Goal: Check status: Check status

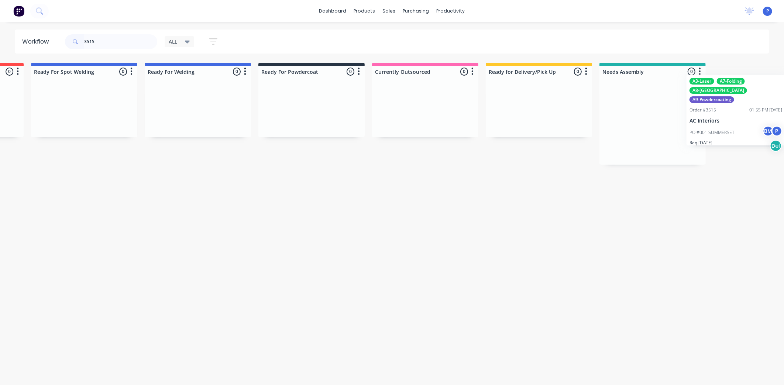
scroll to position [0, 1584]
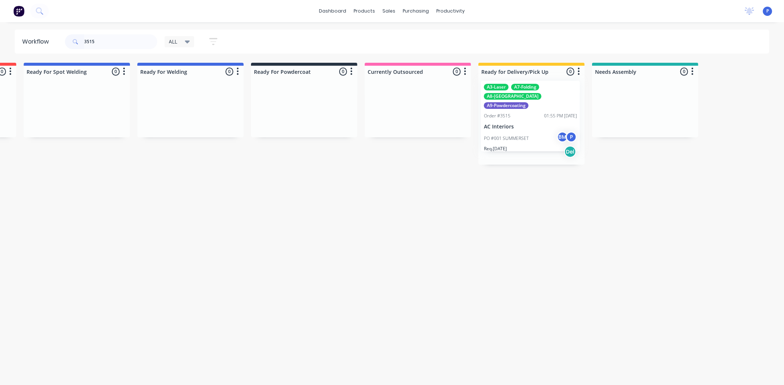
drag, startPoint x: 520, startPoint y: 119, endPoint x: 532, endPoint y: 112, distance: 13.6
type input "3515"
click at [516, 120] on div "Order #3515 01:55 PM [DATE]" at bounding box center [531, 123] width 93 height 7
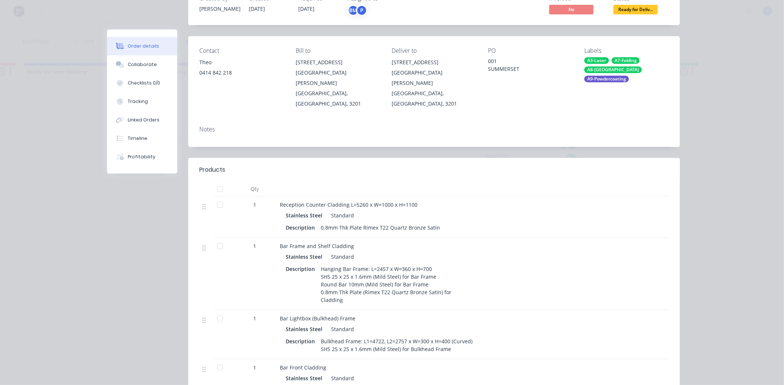
scroll to position [0, 0]
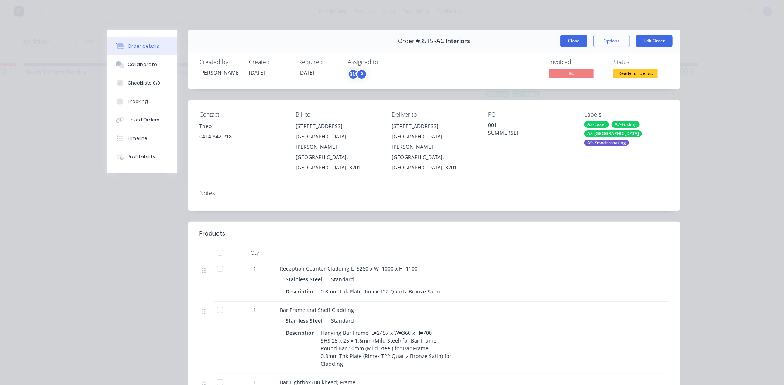
click at [563, 43] on button "Close" at bounding box center [574, 41] width 27 height 12
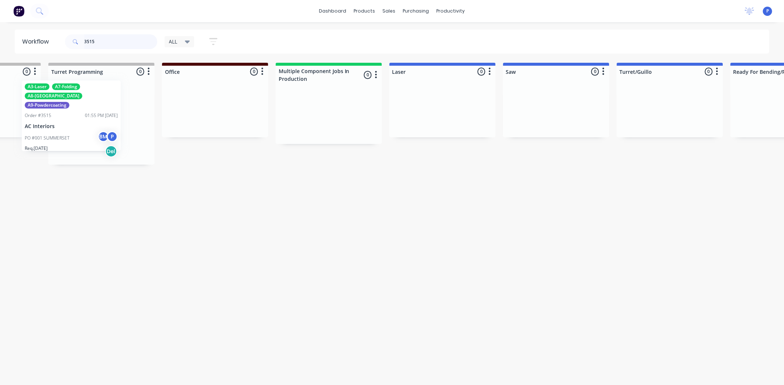
scroll to position [0, 530]
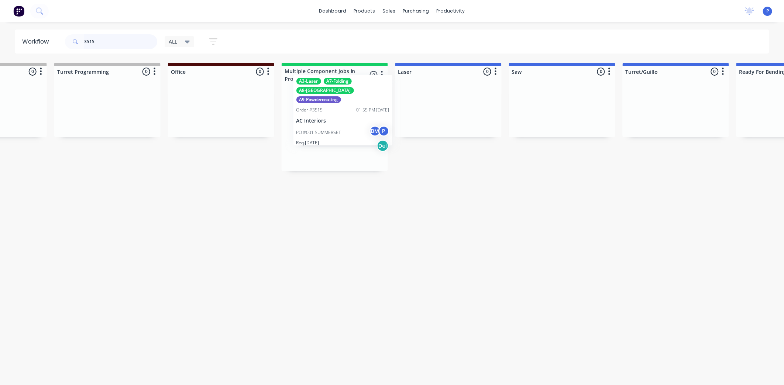
drag, startPoint x: 540, startPoint y: 114, endPoint x: 340, endPoint y: 106, distance: 200.7
click at [340, 106] on div "Submitted 0 Sort By Created date Required date Order number Customer name Most …" at bounding box center [668, 117] width 2409 height 109
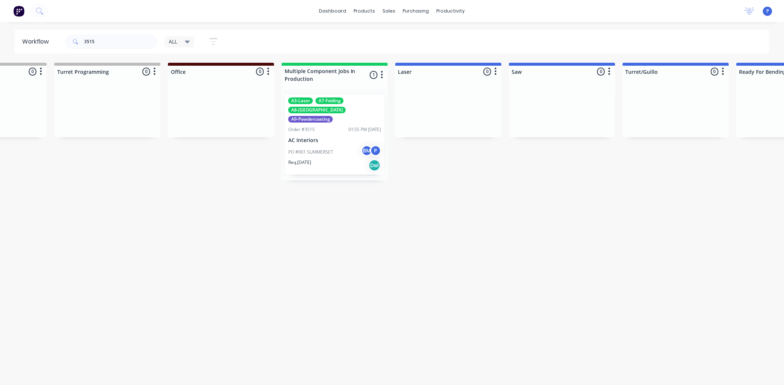
click at [313, 134] on div "A3-Laser A7-Folding A8-Welding A9-Powdercoating Order #3515 01:55 PM [DATE] AC …" at bounding box center [334, 135] width 99 height 80
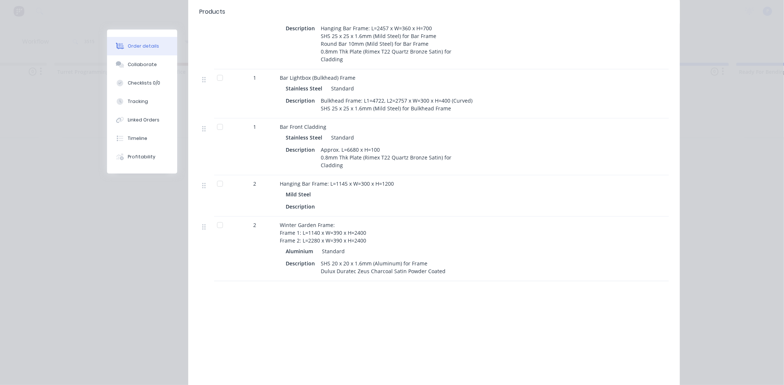
scroll to position [305, 0]
click at [217, 217] on div at bounding box center [220, 224] width 15 height 15
click at [136, 102] on div "Tracking" at bounding box center [138, 101] width 20 height 7
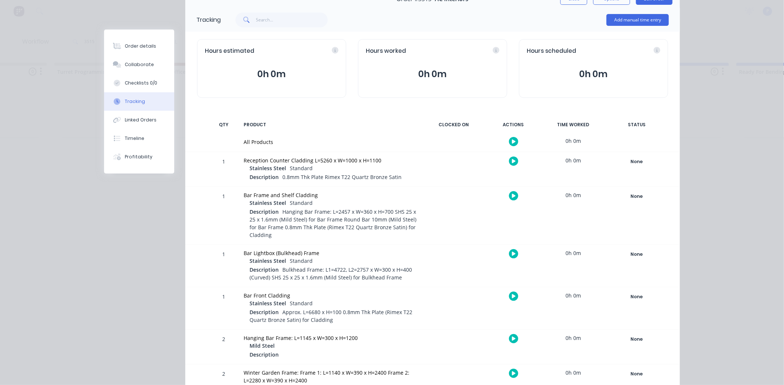
scroll to position [102, 0]
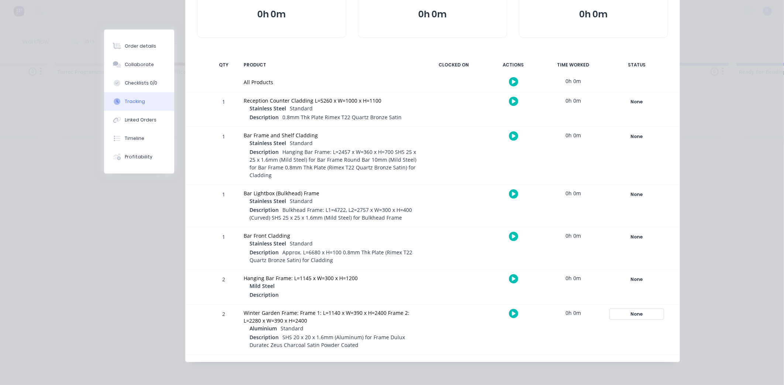
click at [638, 315] on div "None" at bounding box center [636, 314] width 53 height 10
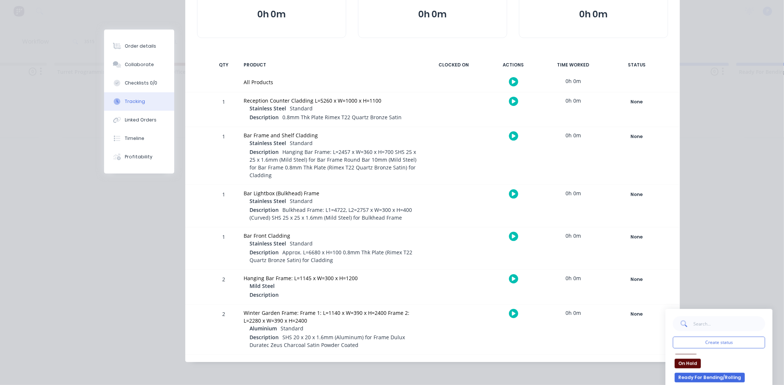
scroll to position [121, 0]
click at [716, 379] on button "Ready for Delivery/Pick Up" at bounding box center [710, 379] width 70 height 10
